Goal: Information Seeking & Learning: Learn about a topic

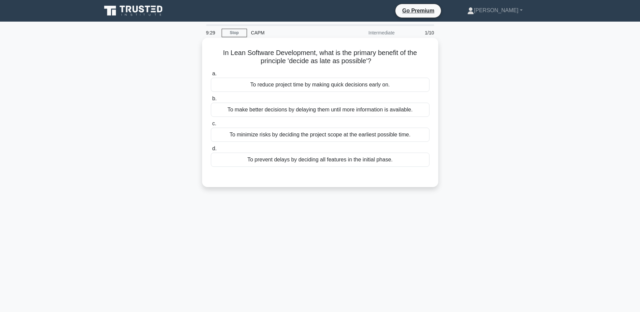
click at [285, 109] on div "To make better decisions by delaying them until more information is available." at bounding box center [320, 110] width 219 height 14
click at [211, 101] on input "b. To make better decisions by delaying them until more information is availabl…" at bounding box center [211, 98] width 0 height 4
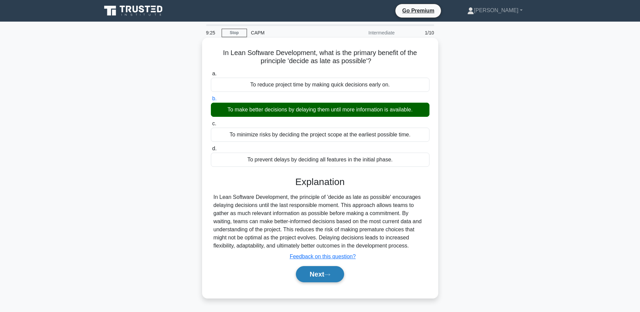
click at [315, 281] on button "Next" at bounding box center [320, 274] width 48 height 16
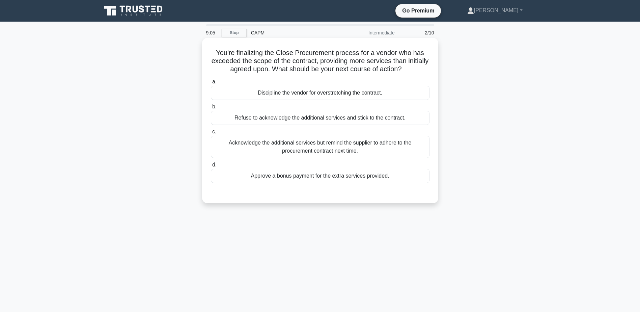
click at [294, 147] on div "Acknowledge the additional services but remind the supplier to adhere to the pr…" at bounding box center [320, 147] width 219 height 22
click at [211, 134] on input "c. Acknowledge the additional services but remind the supplier to adhere to the…" at bounding box center [211, 131] width 0 height 4
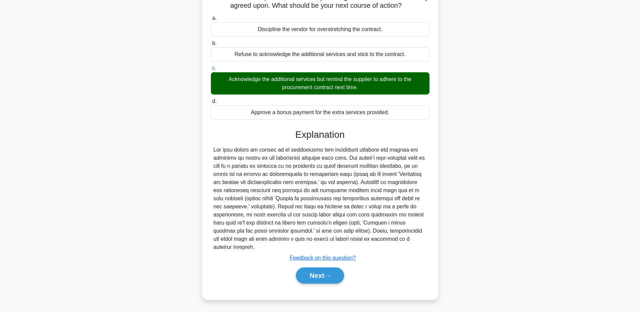
scroll to position [64, 0]
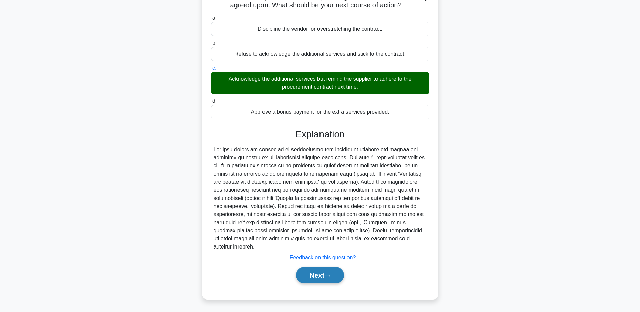
click at [328, 276] on icon at bounding box center [327, 275] width 6 height 4
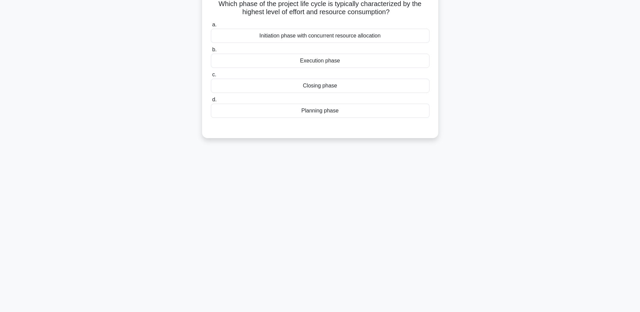
scroll to position [0, 0]
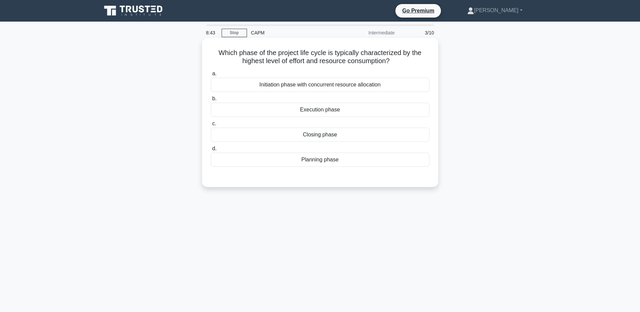
click at [330, 112] on div "Execution phase" at bounding box center [320, 110] width 219 height 14
click at [211, 101] on input "b. Execution phase" at bounding box center [211, 98] width 0 height 4
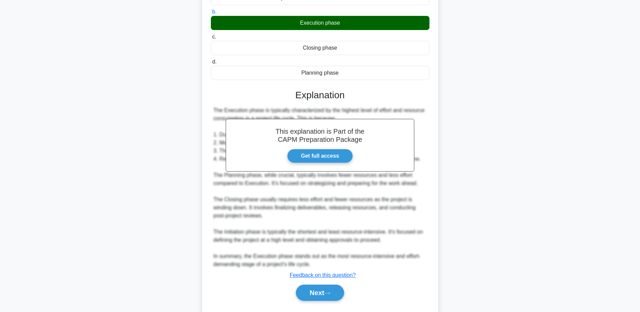
scroll to position [105, 0]
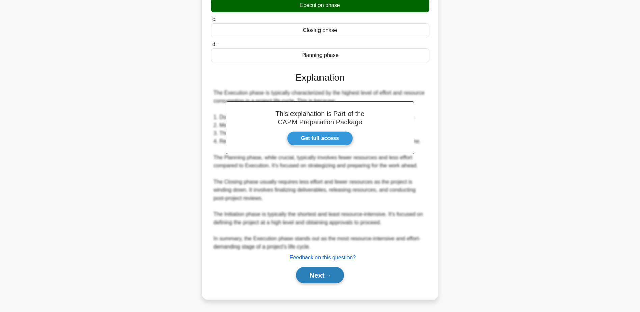
click at [324, 277] on button "Next" at bounding box center [320, 275] width 48 height 16
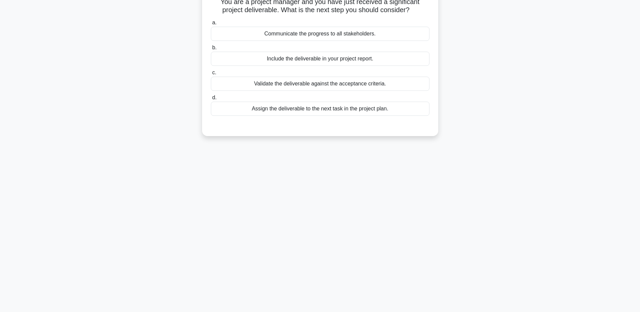
scroll to position [0, 0]
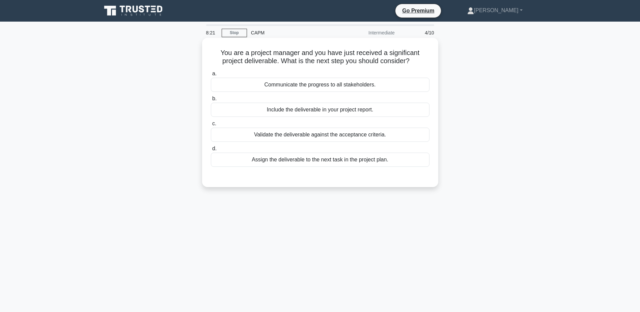
click at [309, 136] on div "Validate the deliverable against the acceptance criteria." at bounding box center [320, 134] width 219 height 14
click at [211, 126] on input "c. Validate the deliverable against the acceptance criteria." at bounding box center [211, 123] width 0 height 4
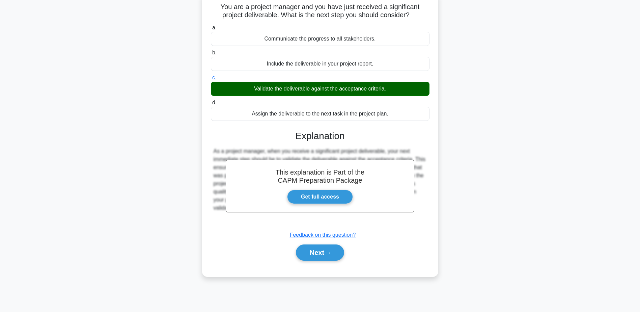
scroll to position [53, 0]
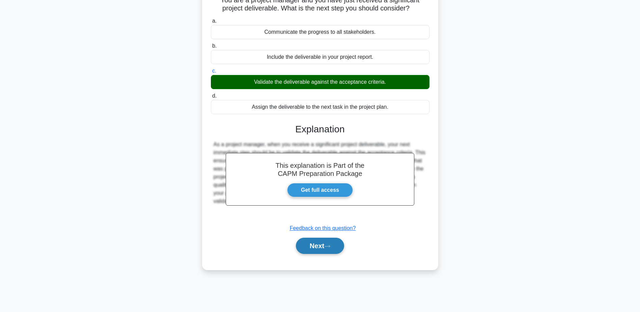
click at [330, 247] on icon at bounding box center [327, 246] width 6 height 4
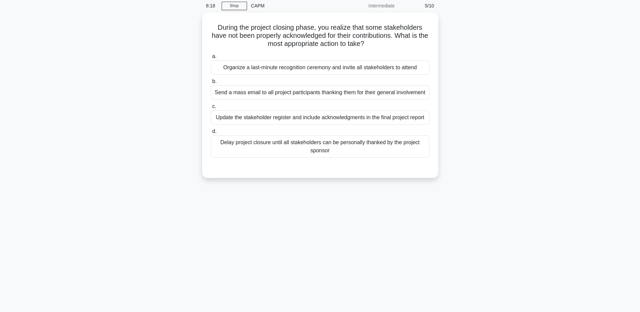
scroll to position [0, 0]
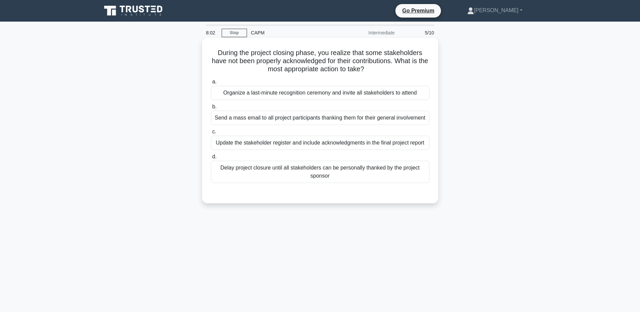
click at [311, 143] on div "Update the stakeholder register and include acknowledgments in the final projec…" at bounding box center [320, 143] width 219 height 14
click at [211, 134] on input "c. Update the stakeholder register and include acknowledgments in the final pro…" at bounding box center [211, 131] width 0 height 4
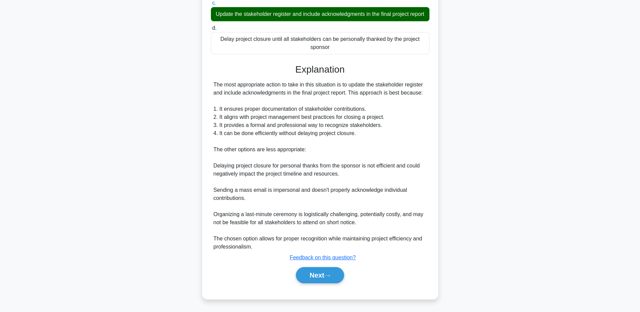
scroll to position [137, 0]
click at [323, 274] on button "Next" at bounding box center [320, 275] width 48 height 16
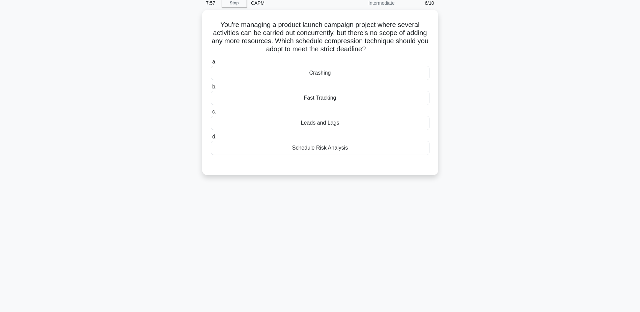
scroll to position [0, 0]
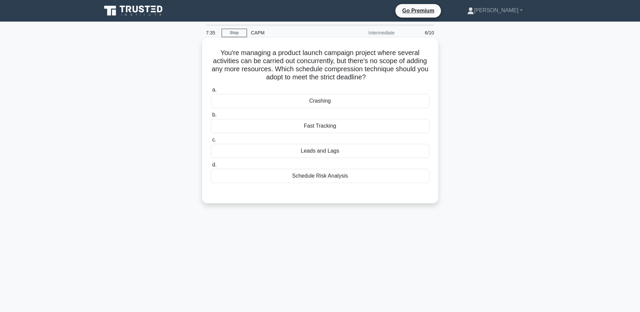
click at [312, 129] on div "Fast Tracking" at bounding box center [320, 126] width 219 height 14
click at [211, 117] on input "b. Fast Tracking" at bounding box center [211, 115] width 0 height 4
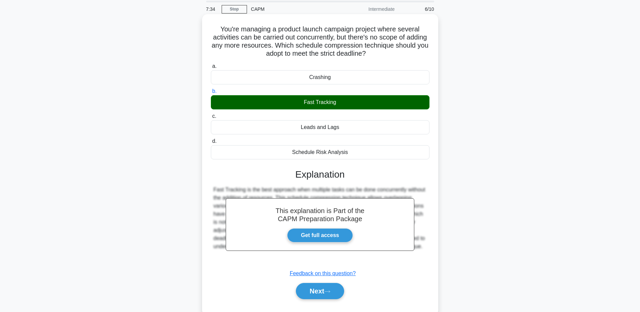
scroll to position [53, 0]
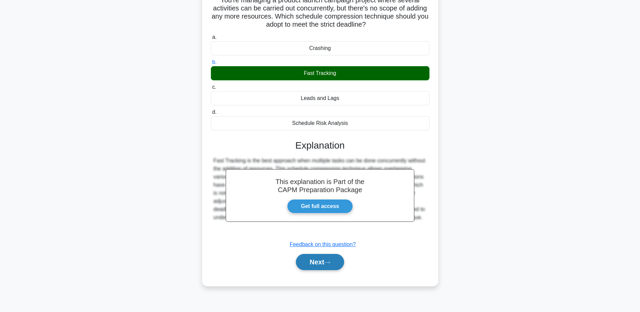
click at [321, 265] on button "Next" at bounding box center [320, 262] width 48 height 16
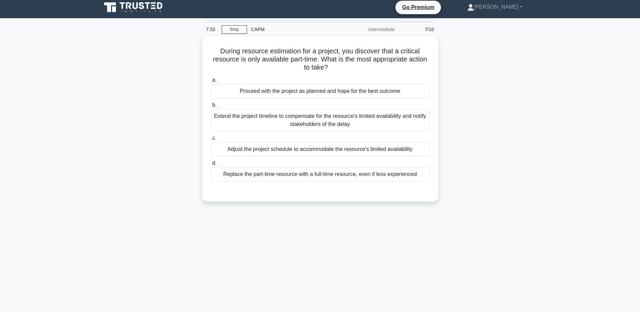
scroll to position [0, 0]
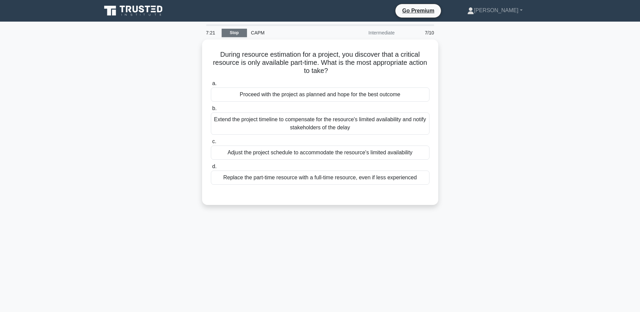
click at [232, 31] on link "Stop" at bounding box center [234, 33] width 25 height 8
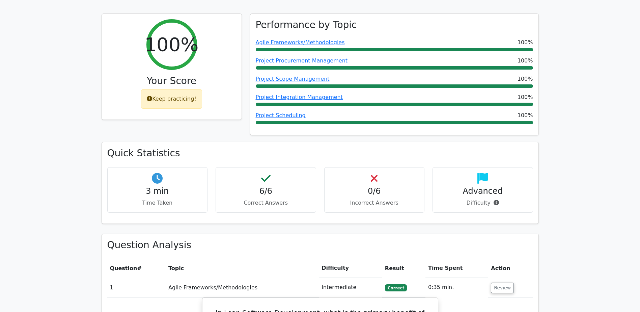
scroll to position [202, 0]
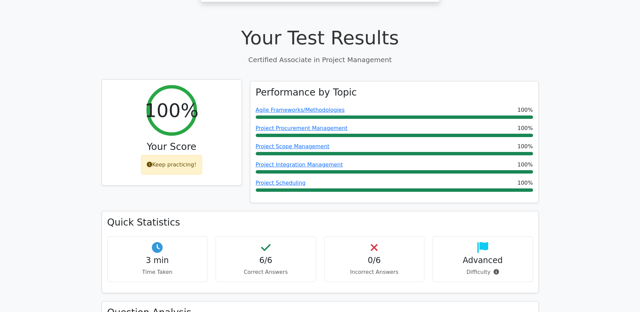
click at [178, 152] on div "100% Your Score Keep practicing!" at bounding box center [172, 133] width 140 height 106
click at [177, 155] on div "Keep practicing!" at bounding box center [171, 165] width 61 height 20
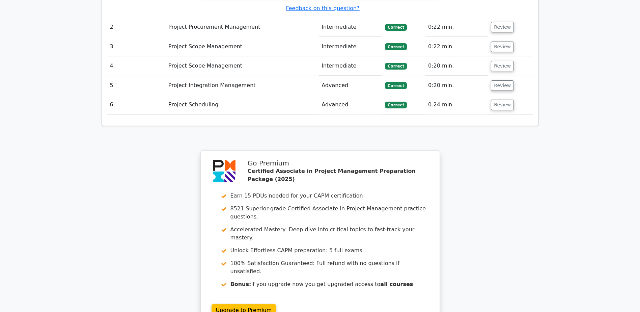
scroll to position [901, 0]
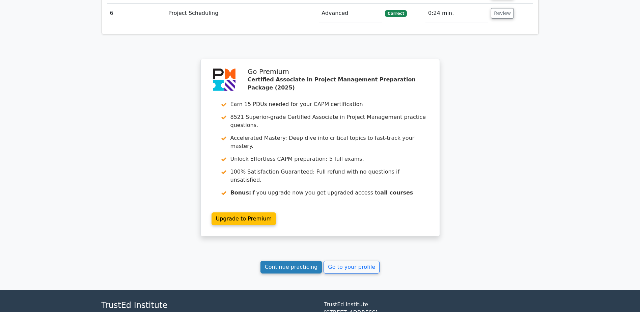
click at [282, 260] on link "Continue practicing" at bounding box center [291, 266] width 62 height 13
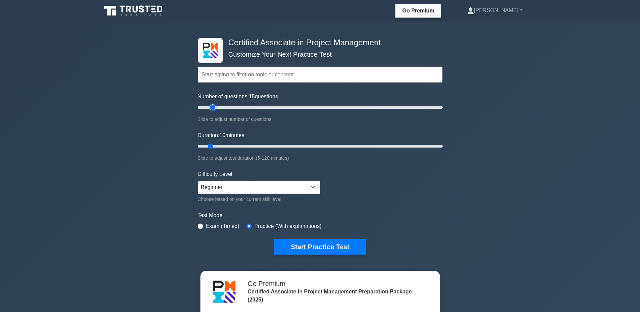
drag, startPoint x: 208, startPoint y: 107, endPoint x: 213, endPoint y: 107, distance: 5.7
type input "15"
click at [213, 107] on input "Number of questions: 15 questions" at bounding box center [320, 107] width 245 height 8
drag, startPoint x: 210, startPoint y: 147, endPoint x: 227, endPoint y: 147, distance: 17.2
type input "20"
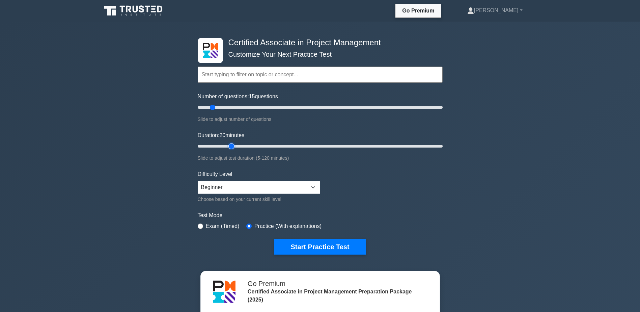
click at [227, 147] on input "Duration: 20 minutes" at bounding box center [320, 146] width 245 height 8
click at [300, 186] on select "Beginner Intermediate Expert" at bounding box center [259, 187] width 122 height 13
select select "expert"
click at [198, 181] on select "Beginner Intermediate Expert" at bounding box center [259, 187] width 122 height 13
click at [354, 249] on button "Start Practice Test" at bounding box center [319, 247] width 91 height 16
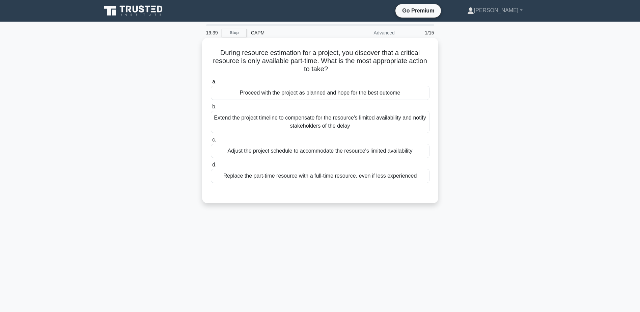
click at [319, 151] on div "Adjust the project schedule to accommodate the resource's limited availability" at bounding box center [320, 151] width 219 height 14
click at [211, 142] on input "c. Adjust the project schedule to accommodate the resource's limited availabili…" at bounding box center [211, 140] width 0 height 4
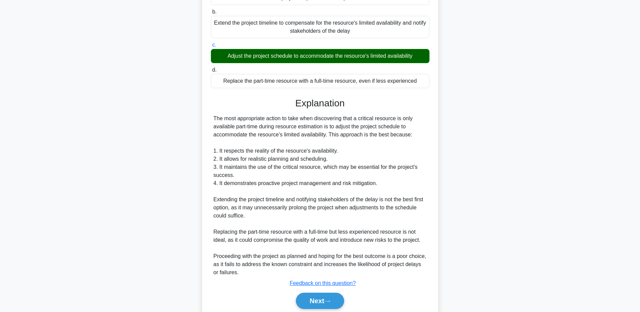
scroll to position [121, 0]
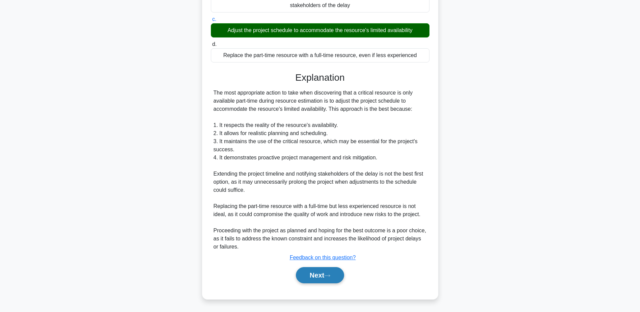
click at [321, 271] on button "Next" at bounding box center [320, 275] width 48 height 16
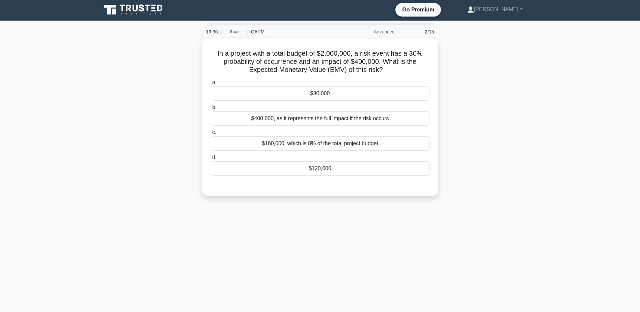
scroll to position [0, 0]
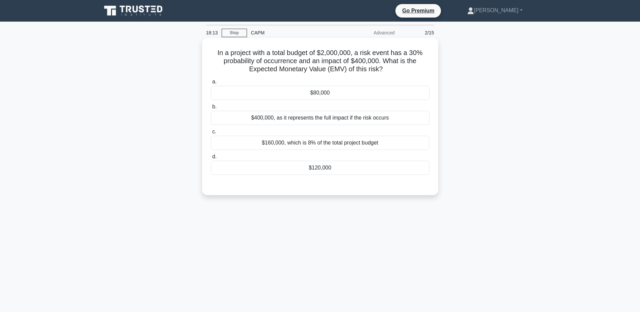
click at [322, 92] on div "$80,000" at bounding box center [320, 93] width 219 height 14
click at [211, 84] on input "a. $80,000" at bounding box center [211, 82] width 0 height 4
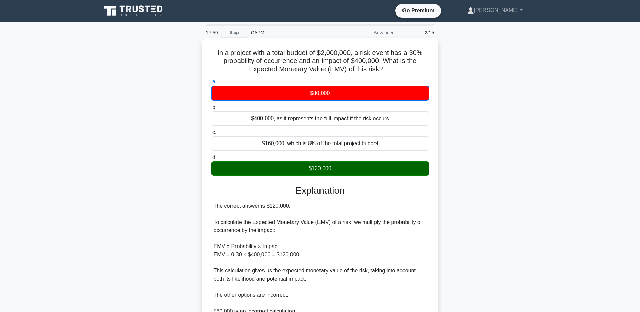
scroll to position [113, 0]
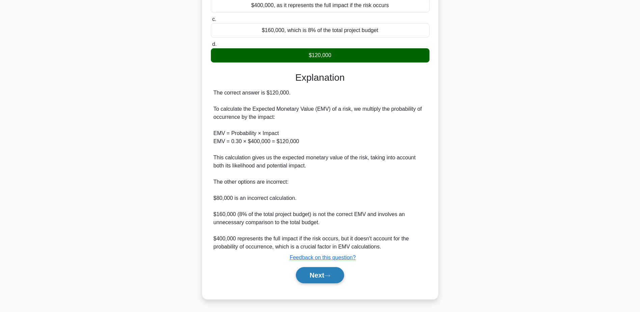
click at [318, 275] on button "Next" at bounding box center [320, 275] width 48 height 16
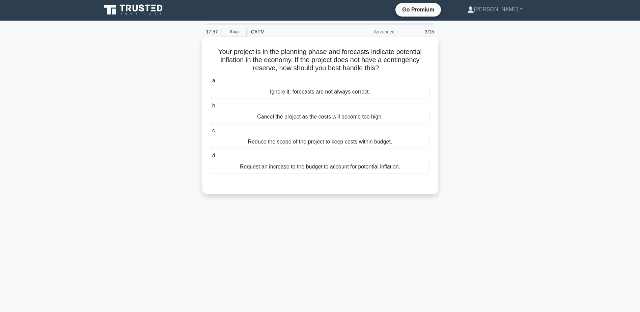
scroll to position [0, 0]
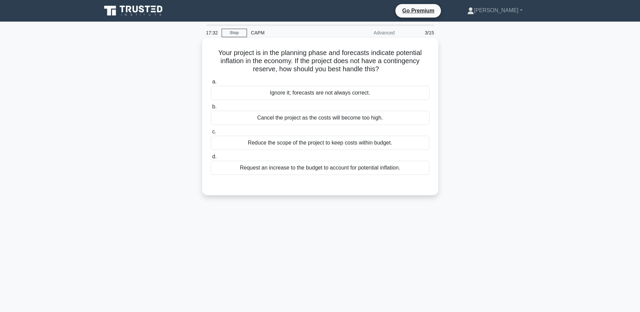
click at [315, 170] on div "Request an increase to the budget to account for potential inflation." at bounding box center [320, 168] width 219 height 14
click at [211, 159] on input "d. Request an increase to the budget to account for potential inflation." at bounding box center [211, 156] width 0 height 4
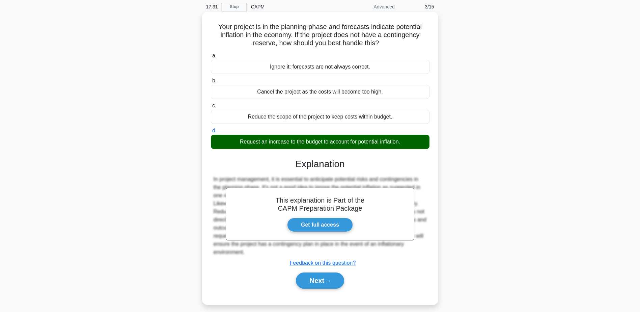
scroll to position [53, 0]
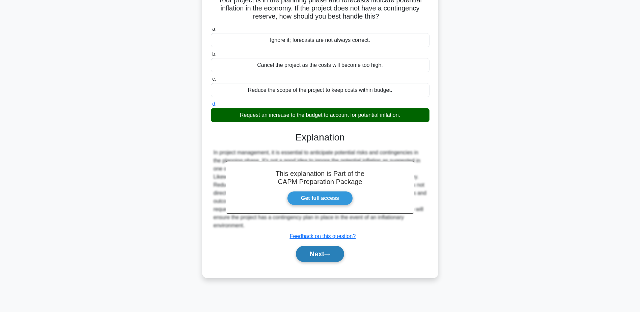
click at [317, 262] on button "Next" at bounding box center [320, 253] width 48 height 16
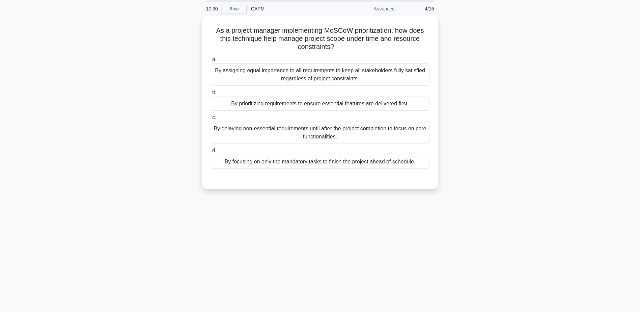
scroll to position [0, 0]
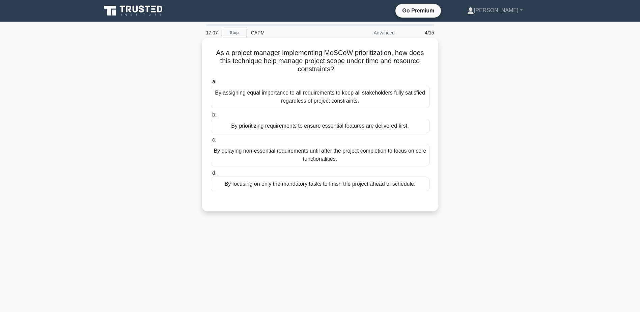
click at [308, 125] on div "By prioritizing requirements to ensure essential features are delivered first." at bounding box center [320, 126] width 219 height 14
click at [211, 117] on input "b. By prioritizing requirements to ensure essential features are delivered firs…" at bounding box center [211, 115] width 0 height 4
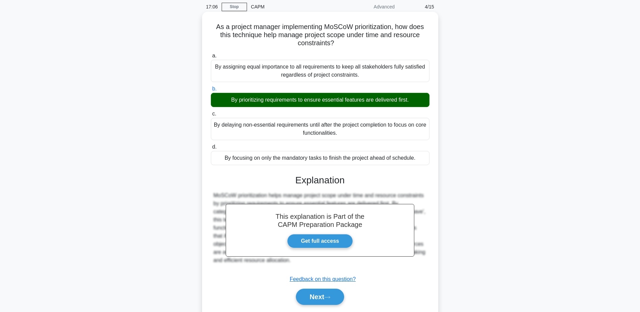
scroll to position [53, 0]
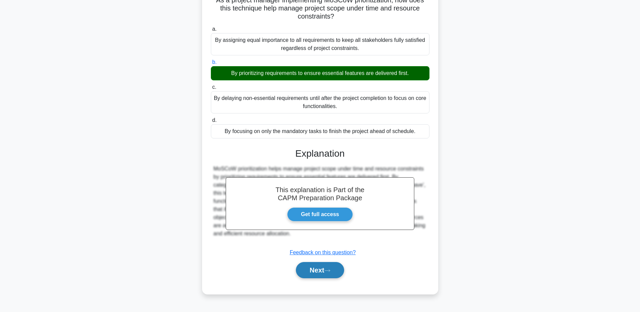
click at [333, 266] on button "Next" at bounding box center [320, 270] width 48 height 16
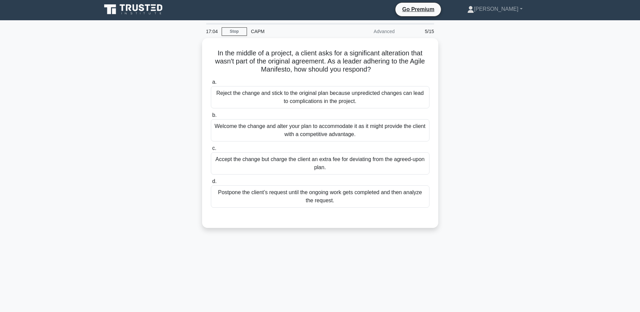
scroll to position [0, 0]
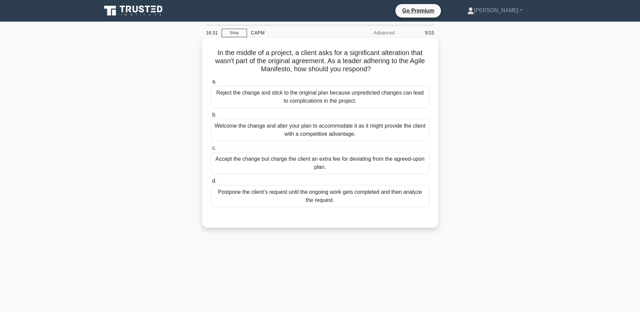
click at [276, 165] on div "Accept the change but charge the client an extra fee for deviating from the agr…" at bounding box center [320, 163] width 219 height 22
click at [211, 150] on input "c. Accept the change but charge the client an extra fee for deviating from the …" at bounding box center [211, 148] width 0 height 4
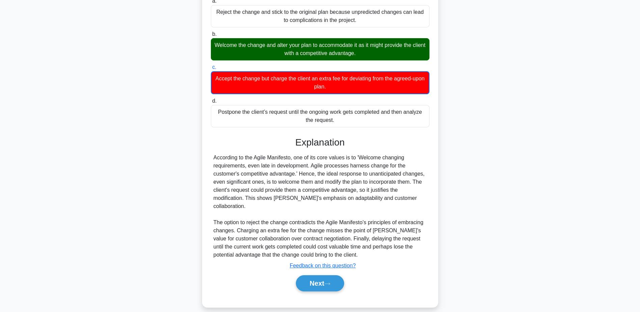
scroll to position [81, 0]
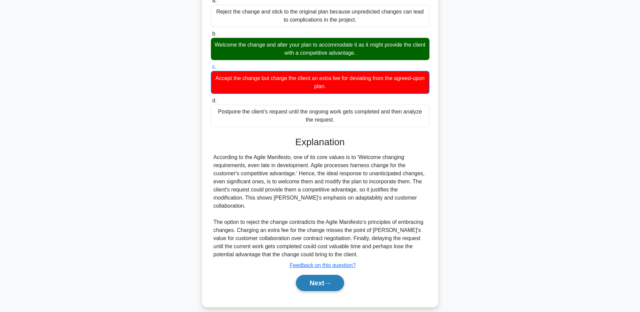
click at [330, 280] on button "Next" at bounding box center [320, 282] width 48 height 16
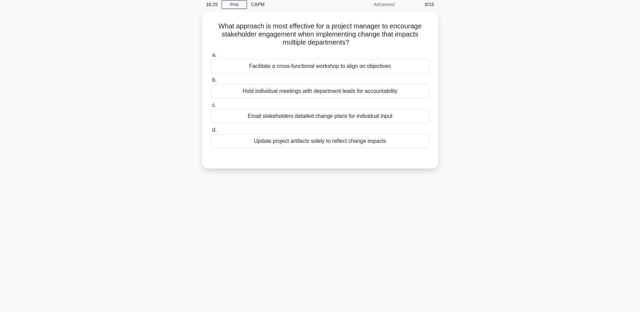
scroll to position [0, 0]
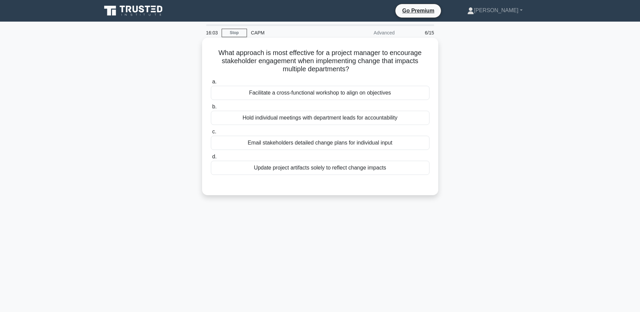
click at [298, 93] on div "Facilitate a cross-functional workshop to align on objectives" at bounding box center [320, 93] width 219 height 14
click at [211, 84] on input "a. Facilitate a cross-functional workshop to align on objectives" at bounding box center [211, 82] width 0 height 4
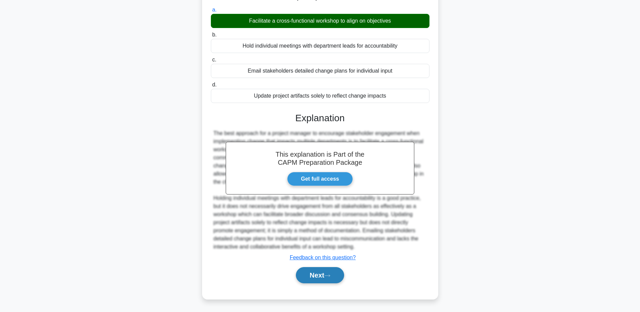
click at [322, 276] on button "Next" at bounding box center [320, 275] width 48 height 16
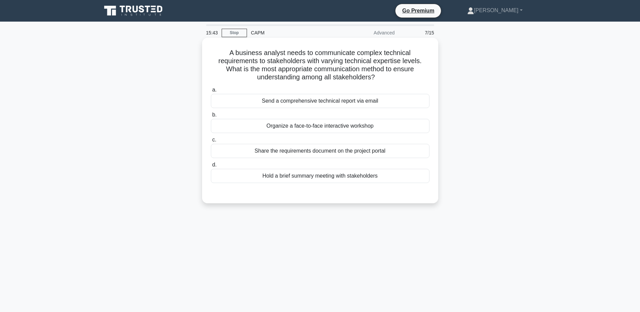
click at [321, 175] on div "Hold a brief summary meeting with stakeholders" at bounding box center [320, 176] width 219 height 14
click at [211, 167] on input "d. Hold a brief summary meeting with stakeholders" at bounding box center [211, 165] width 0 height 4
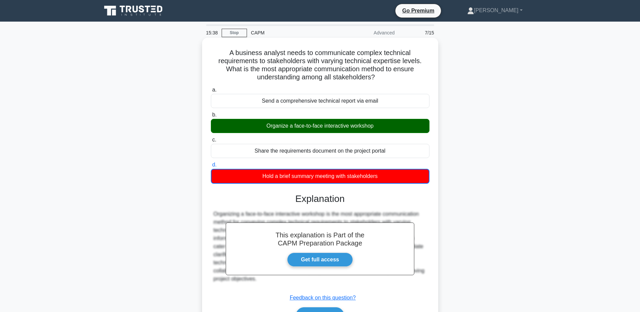
scroll to position [53, 0]
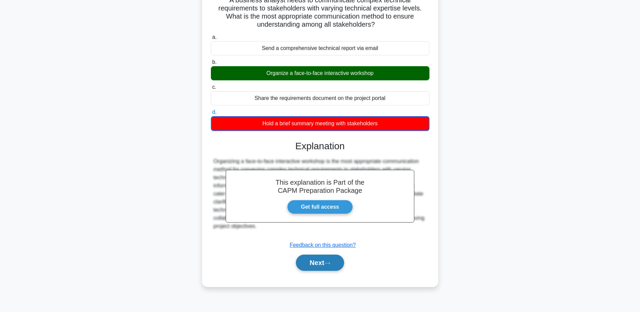
click at [325, 267] on button "Next" at bounding box center [320, 262] width 48 height 16
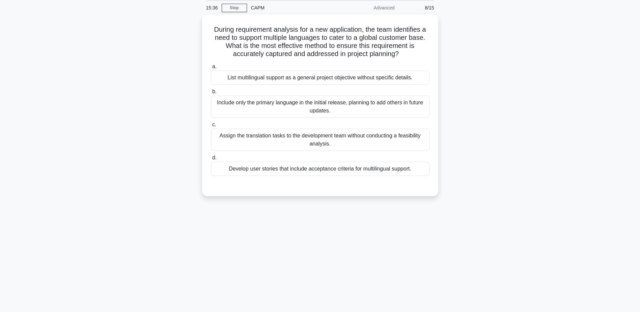
scroll to position [0, 0]
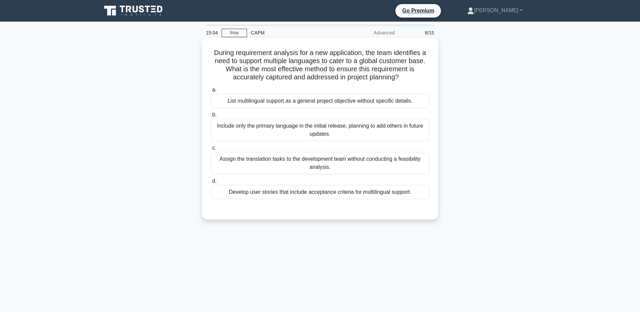
click at [344, 187] on div "Develop user stories that include acceptance criteria for multilingual support." at bounding box center [320, 192] width 219 height 14
click at [211, 183] on input "d. Develop user stories that include acceptance criteria for multilingual suppo…" at bounding box center [211, 181] width 0 height 4
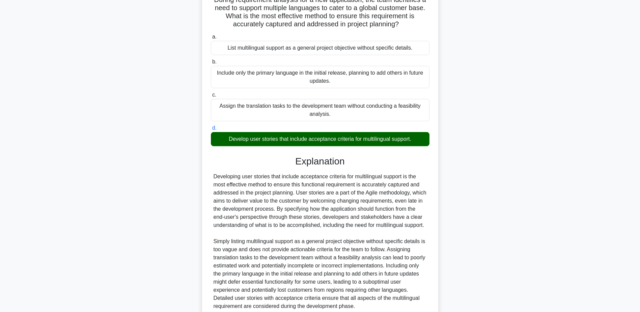
scroll to position [101, 0]
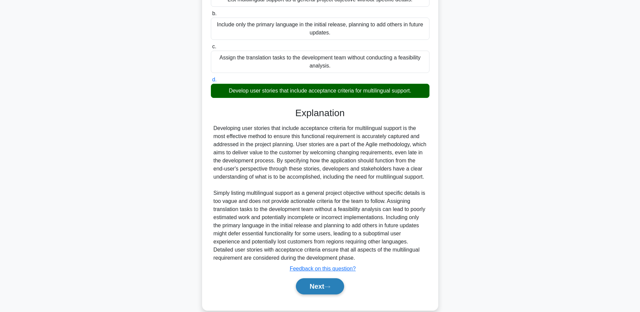
click at [321, 294] on button "Next" at bounding box center [320, 286] width 48 height 16
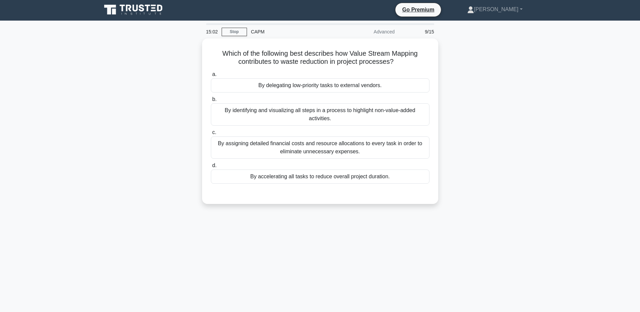
scroll to position [0, 0]
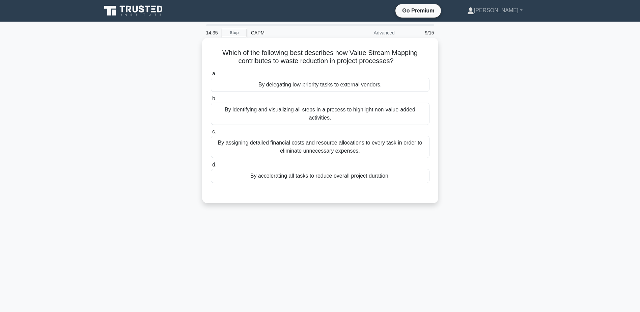
click at [324, 113] on div "By identifying and visualizing all steps in a process to highlight non-value-ad…" at bounding box center [320, 114] width 219 height 22
click at [211, 101] on input "b. By identifying and visualizing all steps in a process to highlight non-value…" at bounding box center [211, 98] width 0 height 4
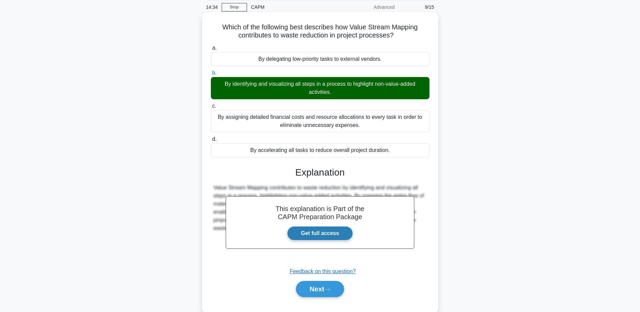
scroll to position [53, 0]
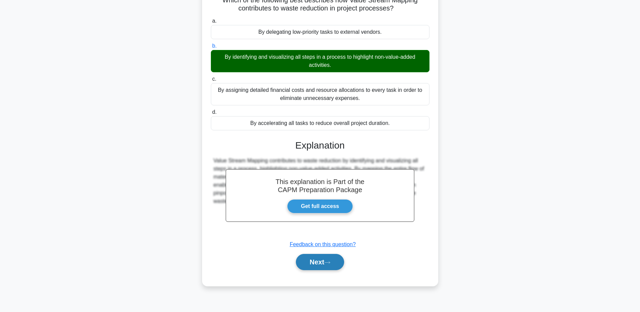
click at [317, 265] on button "Next" at bounding box center [320, 262] width 48 height 16
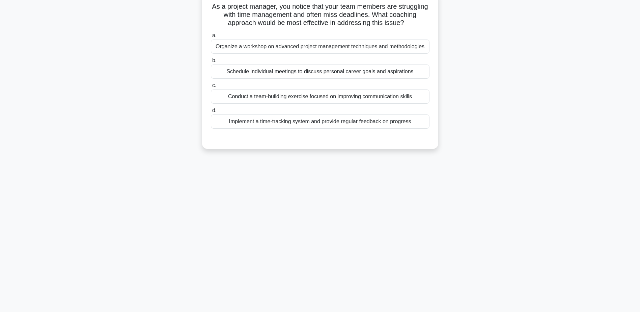
scroll to position [0, 0]
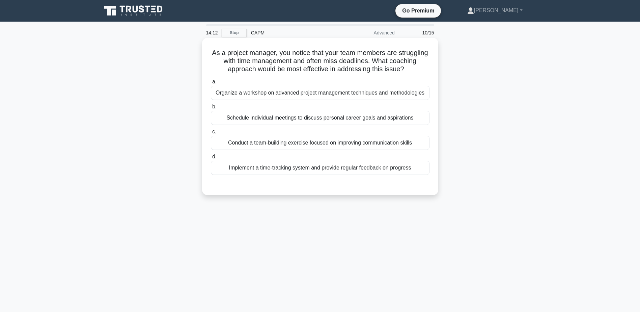
click at [342, 171] on div "Implement a time-tracking system and provide regular feedback on progress" at bounding box center [320, 168] width 219 height 14
click at [211, 159] on input "d. Implement a time-tracking system and provide regular feedback on progress" at bounding box center [211, 156] width 0 height 4
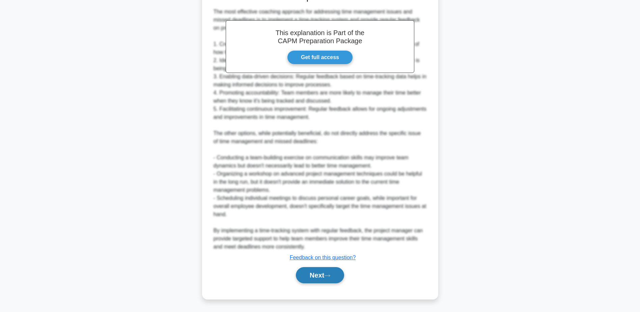
click at [323, 275] on button "Next" at bounding box center [320, 275] width 48 height 16
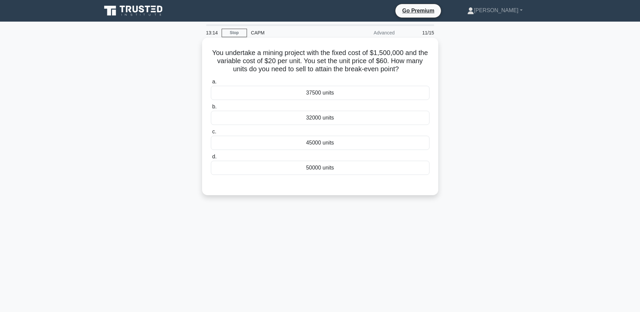
click at [311, 95] on div "37500 units" at bounding box center [320, 93] width 219 height 14
click at [211, 84] on input "a. 37500 units" at bounding box center [211, 82] width 0 height 4
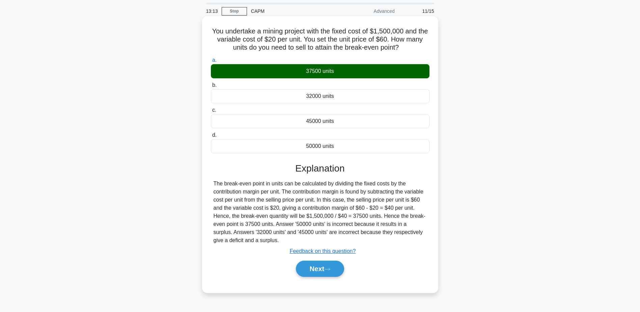
scroll to position [34, 0]
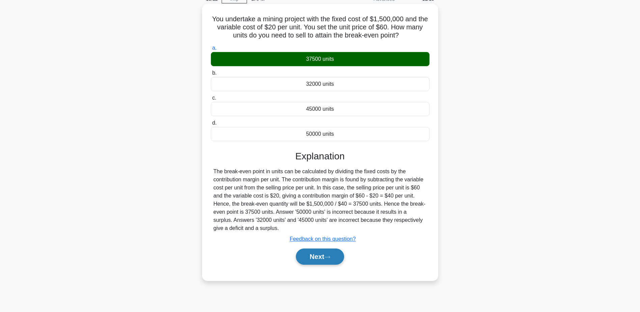
click at [317, 261] on button "Next" at bounding box center [320, 256] width 48 height 16
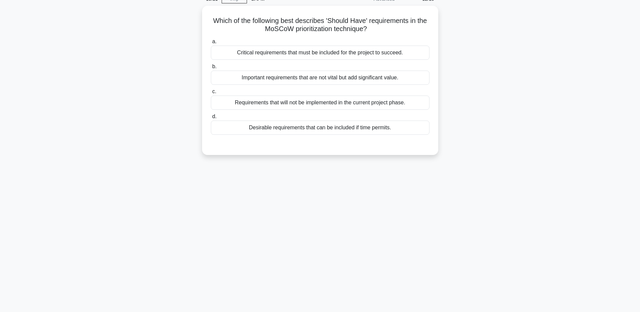
scroll to position [0, 0]
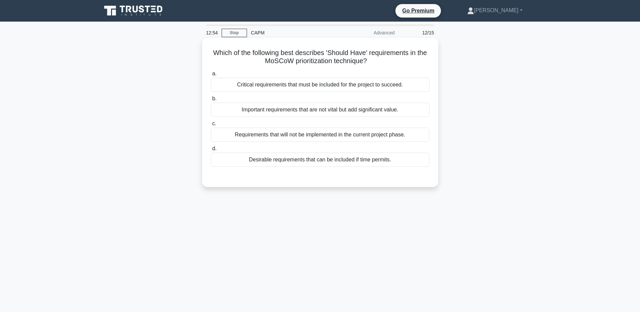
click at [341, 161] on div "Desirable requirements that can be included if time permits." at bounding box center [320, 159] width 219 height 14
click at [211, 151] on input "d. Desirable requirements that can be included if time permits." at bounding box center [211, 148] width 0 height 4
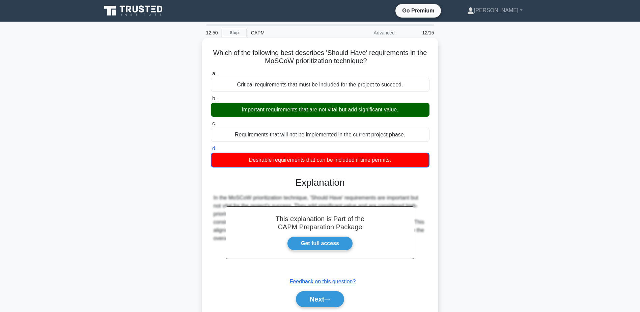
scroll to position [53, 0]
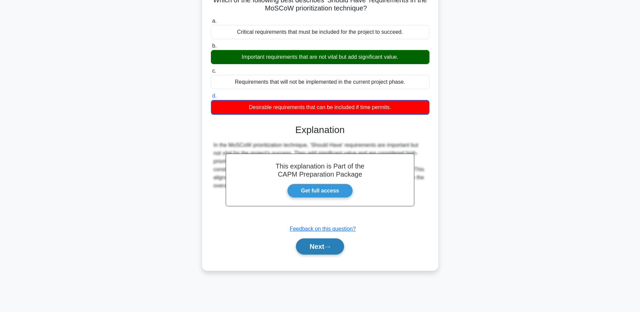
click at [320, 246] on button "Next" at bounding box center [320, 246] width 48 height 16
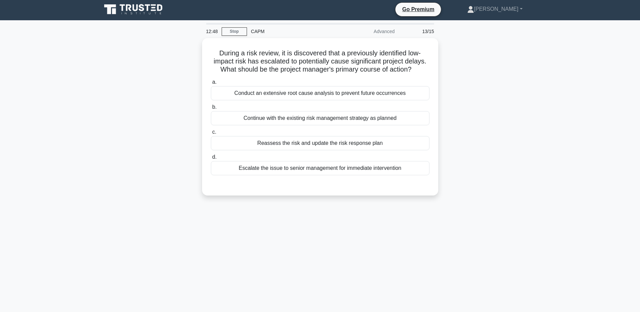
scroll to position [0, 0]
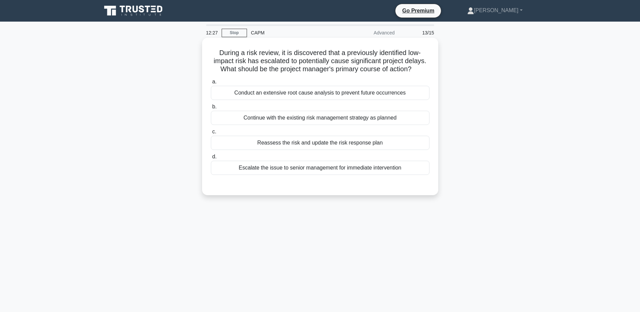
click at [321, 144] on div "Reassess the risk and update the risk response plan" at bounding box center [320, 143] width 219 height 14
click at [211, 134] on input "c. Reassess the risk and update the risk response plan" at bounding box center [211, 131] width 0 height 4
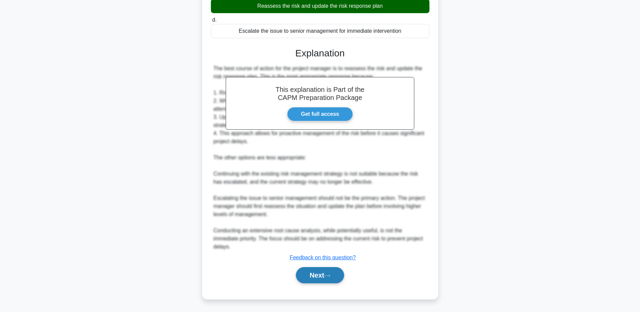
click at [324, 274] on button "Next" at bounding box center [320, 275] width 48 height 16
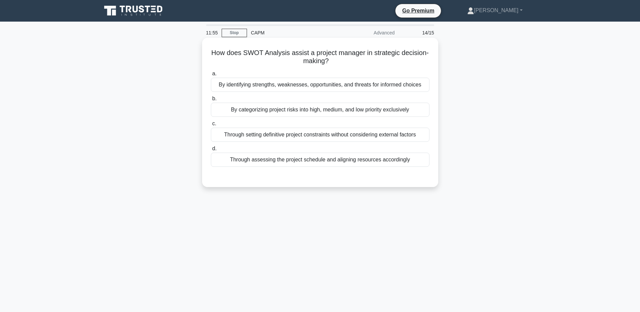
click at [247, 85] on div "By identifying strengths, weaknesses, opportunities, and threats for informed c…" at bounding box center [320, 85] width 219 height 14
click at [211, 76] on input "a. By identifying strengths, weaknesses, opportunities, and threats for informe…" at bounding box center [211, 73] width 0 height 4
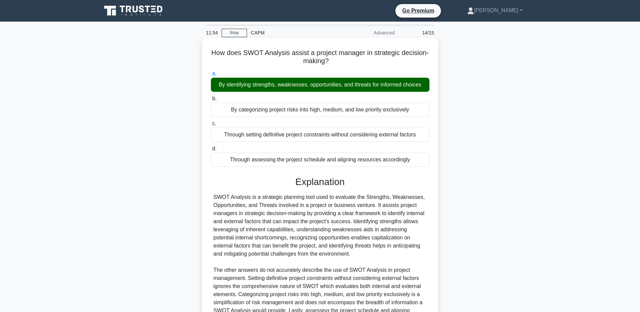
scroll to position [80, 0]
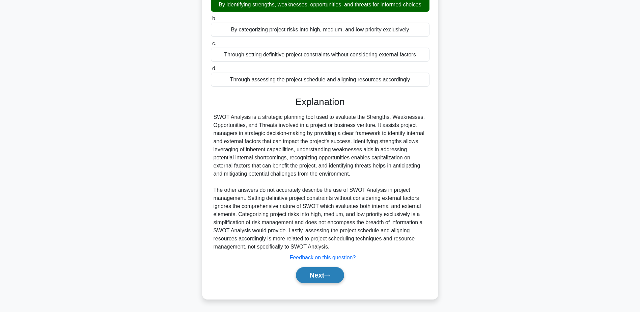
click at [313, 275] on button "Next" at bounding box center [320, 275] width 48 height 16
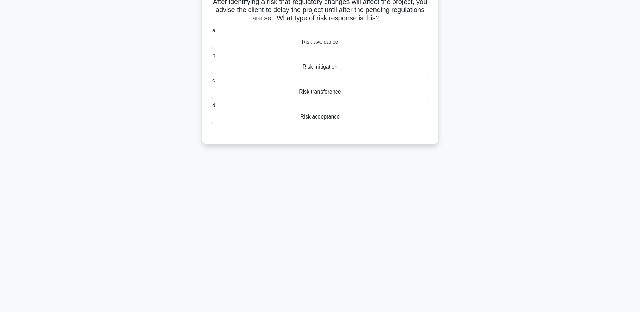
scroll to position [0, 0]
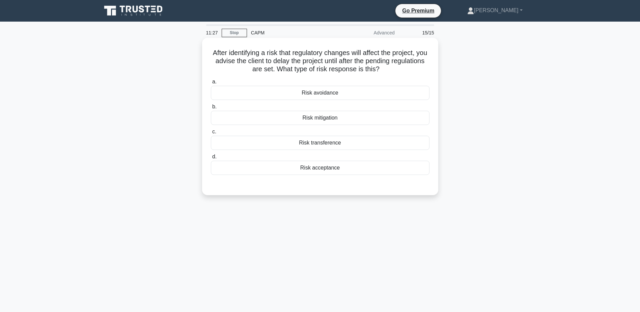
click at [326, 142] on div "Risk transference" at bounding box center [320, 143] width 219 height 14
click at [211, 134] on input "c. Risk transference" at bounding box center [211, 131] width 0 height 4
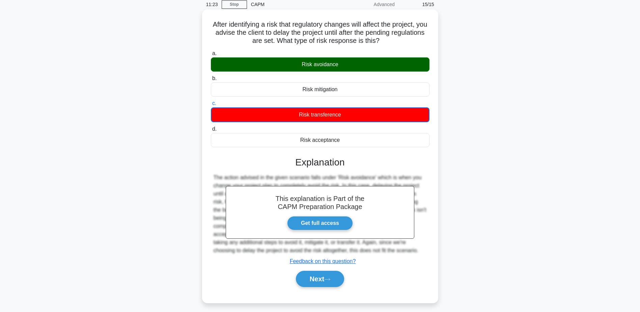
scroll to position [53, 0]
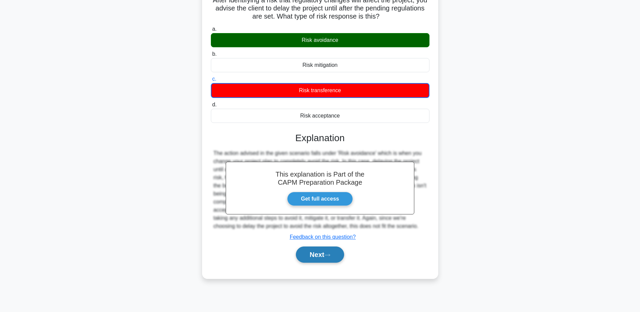
click at [327, 251] on button "Next" at bounding box center [320, 254] width 48 height 16
